Goal: Check status

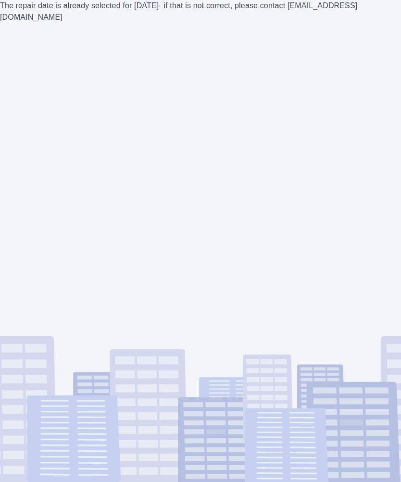
click at [380, 309] on div "The repair date is already selected for [DATE] - if that is not correct, please…" at bounding box center [200, 241] width 401 height 482
